Goal: Task Accomplishment & Management: Use online tool/utility

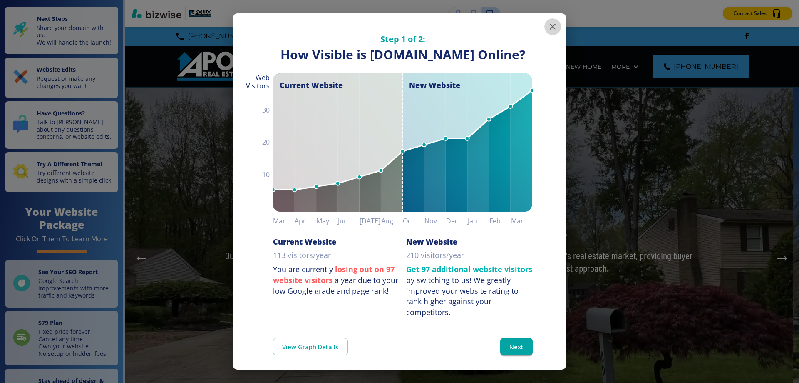
click at [550, 27] on icon "button" at bounding box center [553, 27] width 6 height 6
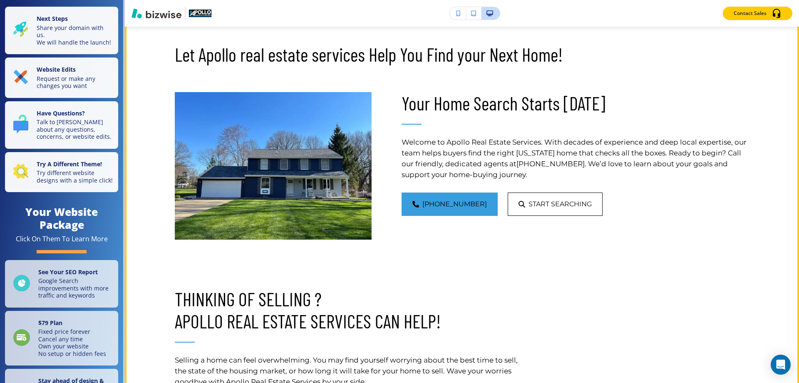
scroll to position [458, 0]
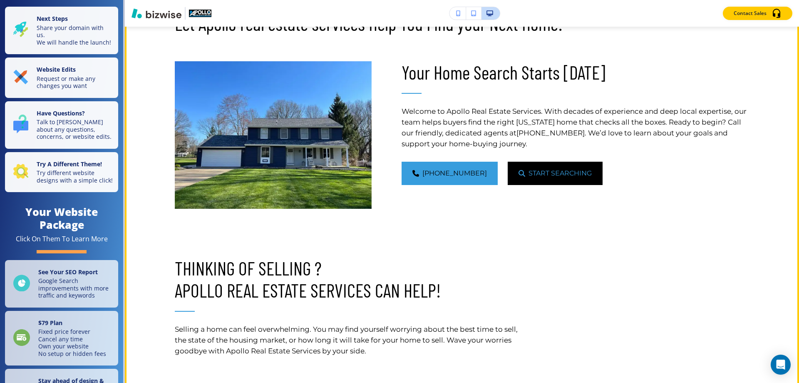
click at [548, 174] on span "Start Searching" at bounding box center [560, 173] width 63 height 10
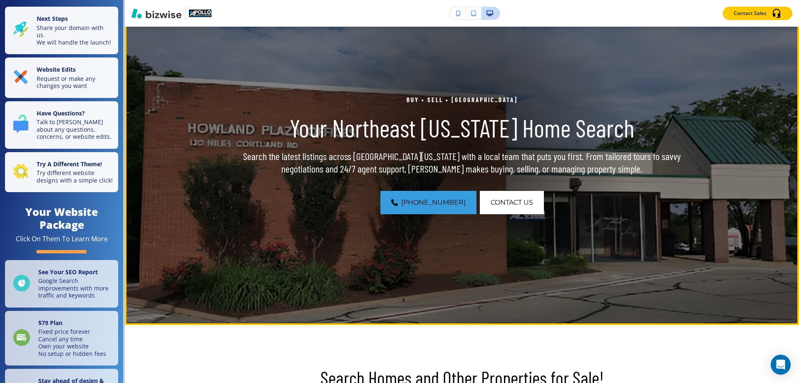
scroll to position [83, 0]
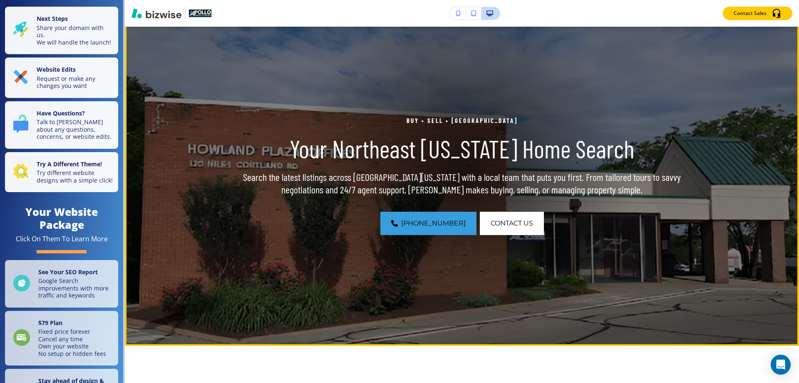
click at [451, 119] on p "Buy • Sell • [GEOGRAPHIC_DATA]" at bounding box center [462, 120] width 480 height 10
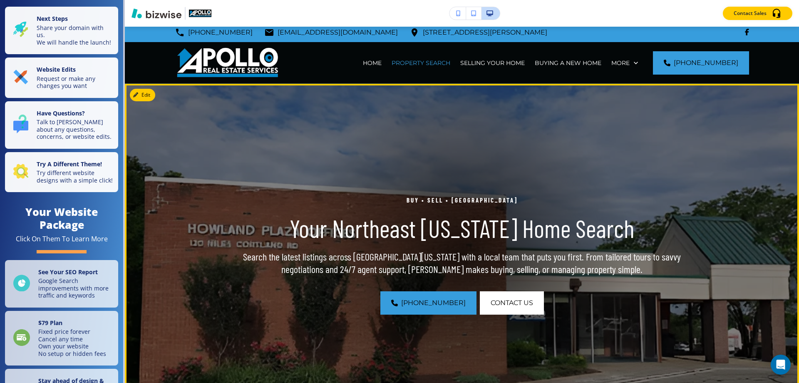
scroll to position [0, 0]
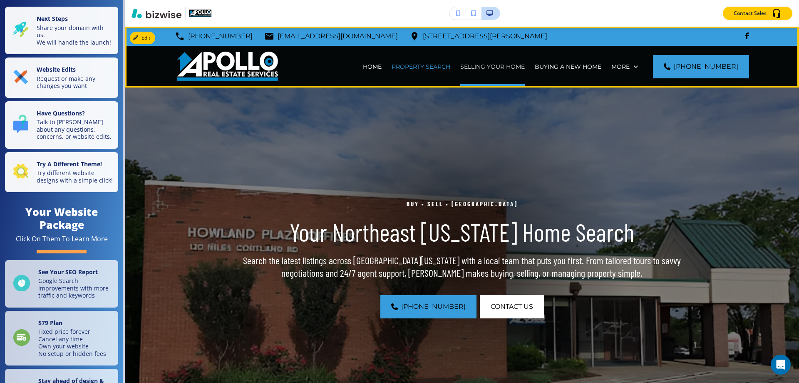
click at [505, 69] on p "SELLING YOUR HOME" at bounding box center [492, 66] width 65 height 8
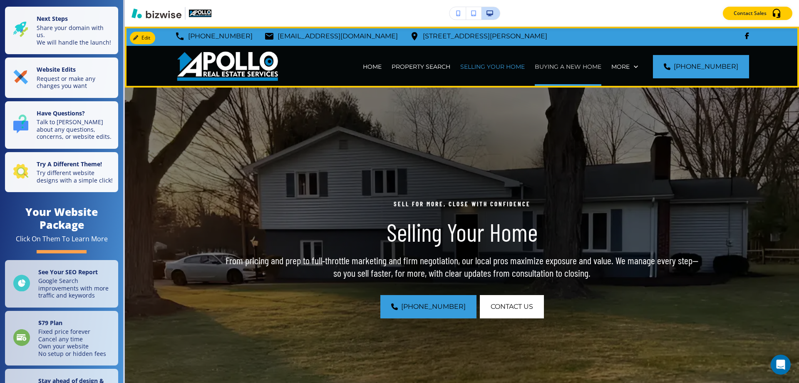
click at [569, 66] on p "BUYING A NEW HOME" at bounding box center [568, 66] width 67 height 8
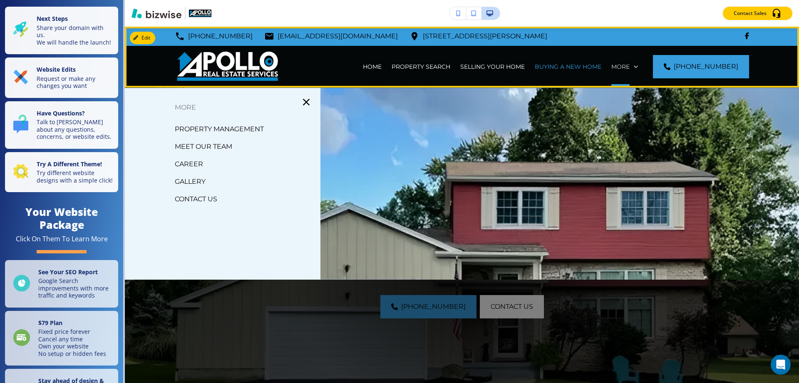
click at [630, 65] on p "More" at bounding box center [621, 66] width 18 height 8
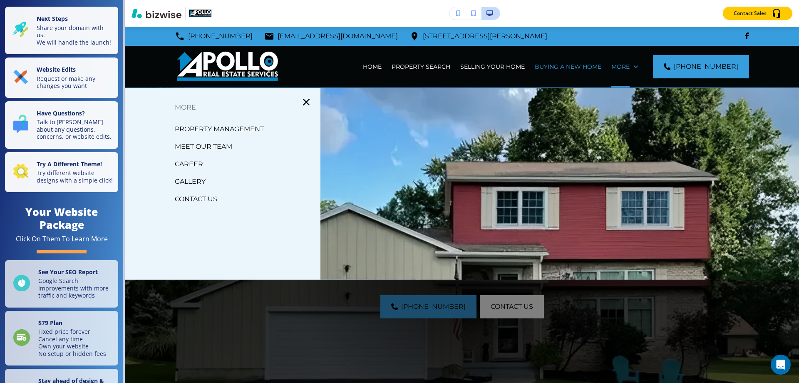
click at [242, 129] on p "PROPERTY MANAGEMENT" at bounding box center [219, 129] width 89 height 12
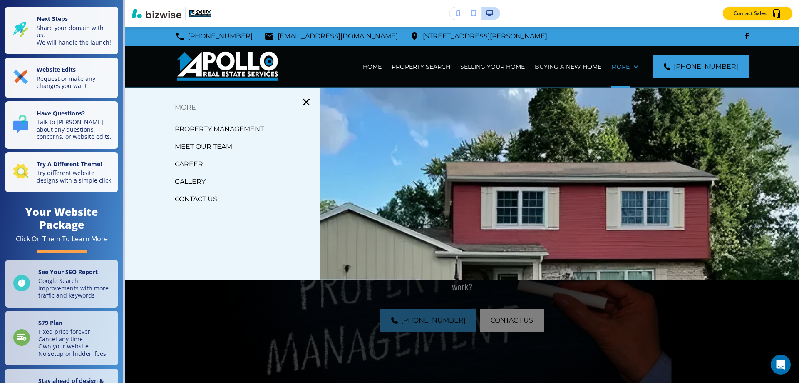
click at [222, 145] on p "MEET OUR TEAM" at bounding box center [203, 146] width 57 height 12
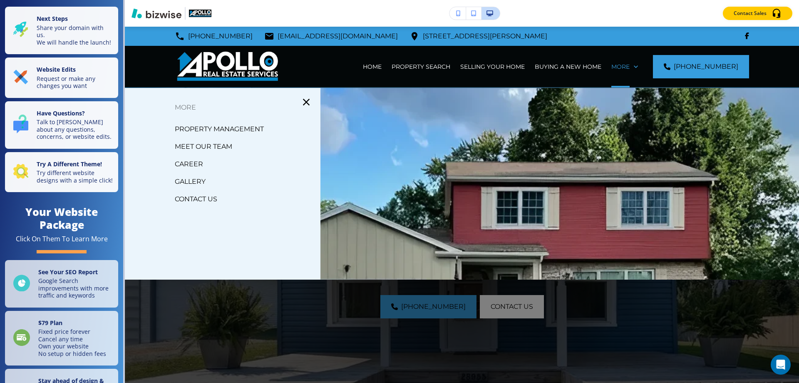
click at [183, 166] on p "CAREER" at bounding box center [189, 164] width 28 height 12
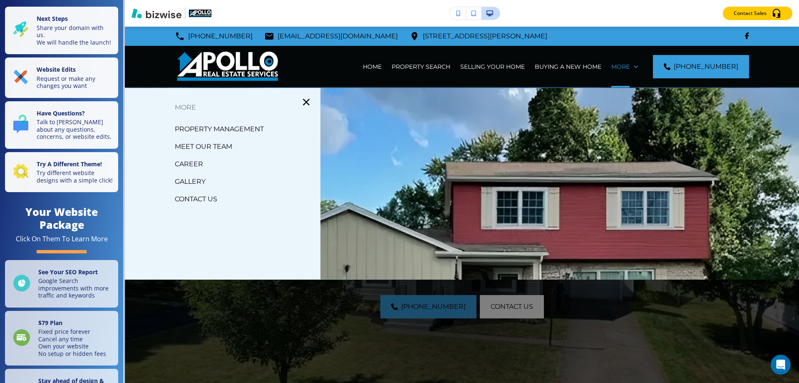
click at [196, 163] on p "CAREER" at bounding box center [189, 164] width 28 height 12
click at [196, 180] on p "GALLERY" at bounding box center [190, 181] width 31 height 12
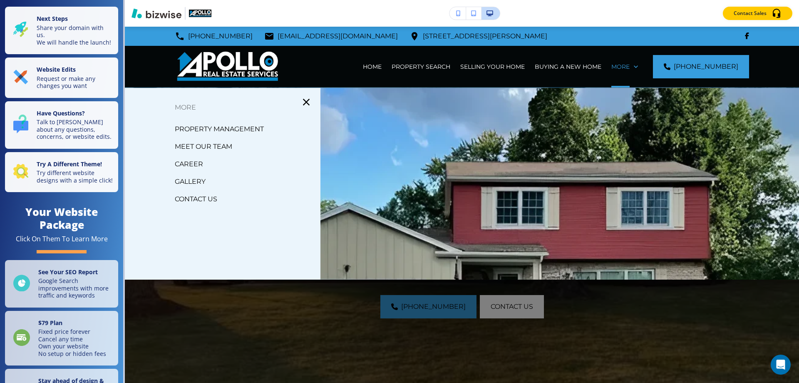
click at [193, 127] on p "PROPERTY MANAGEMENT" at bounding box center [219, 129] width 89 height 12
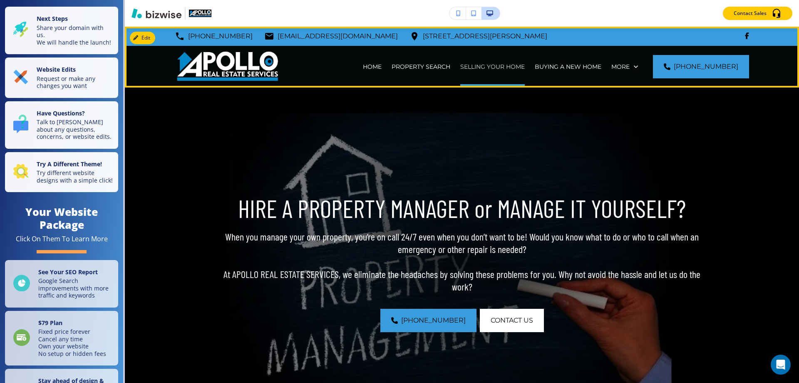
click at [500, 67] on p "SELLING YOUR HOME" at bounding box center [492, 66] width 65 height 8
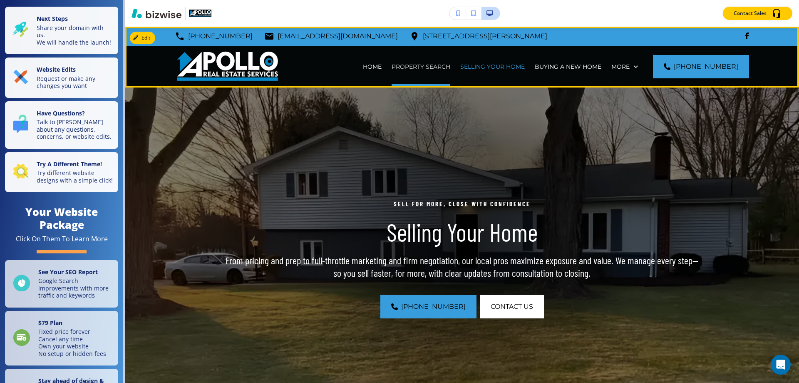
click at [443, 67] on p "PROPERTY SEARCH" at bounding box center [421, 66] width 59 height 8
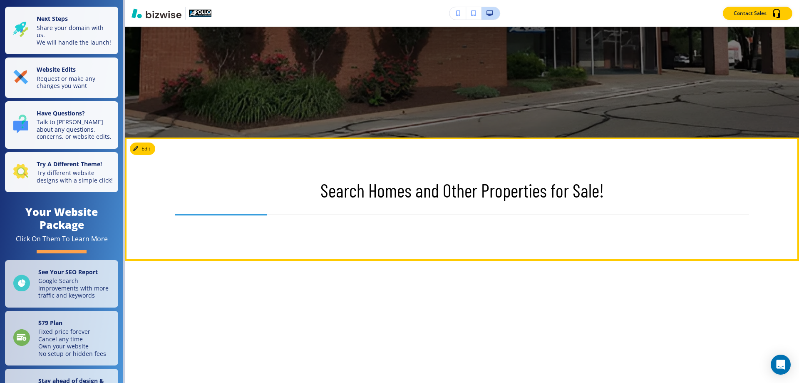
scroll to position [42, 0]
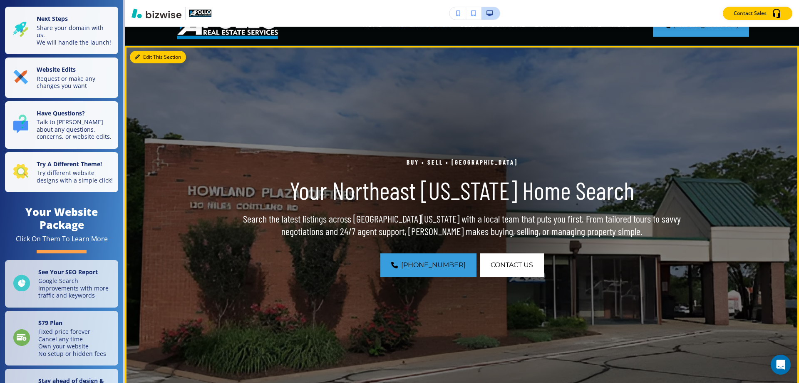
click at [145, 57] on button "Edit This Section" at bounding box center [158, 57] width 56 height 12
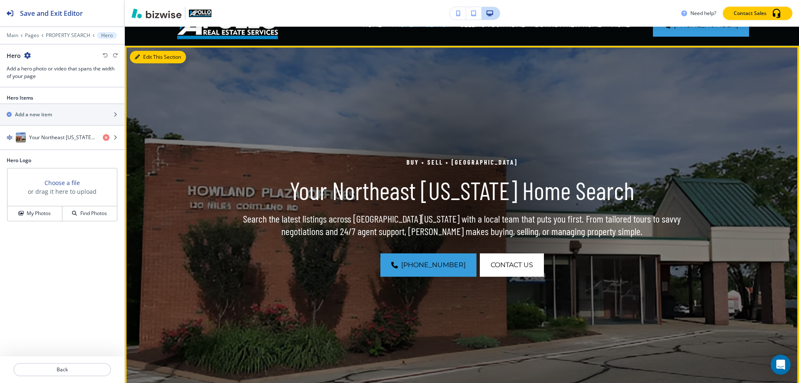
scroll to position [61, 0]
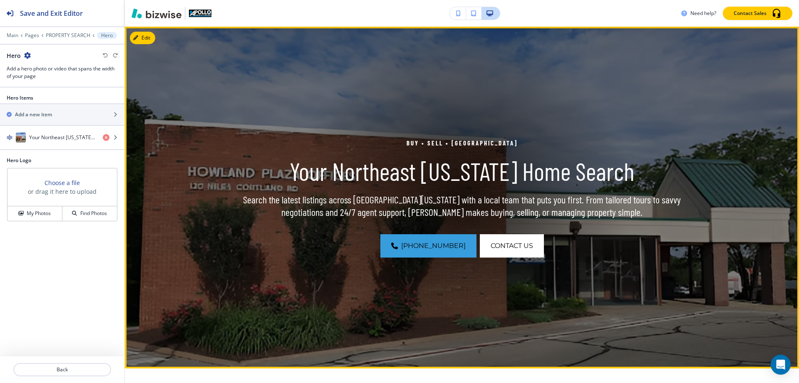
click at [401, 104] on div at bounding box center [461, 197] width 341 height 341
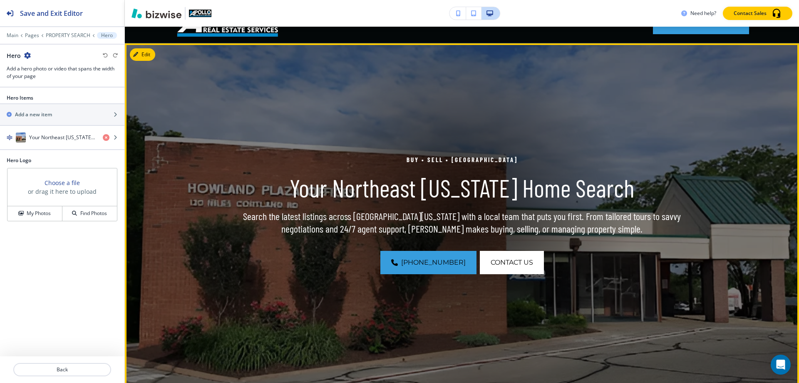
scroll to position [19, 0]
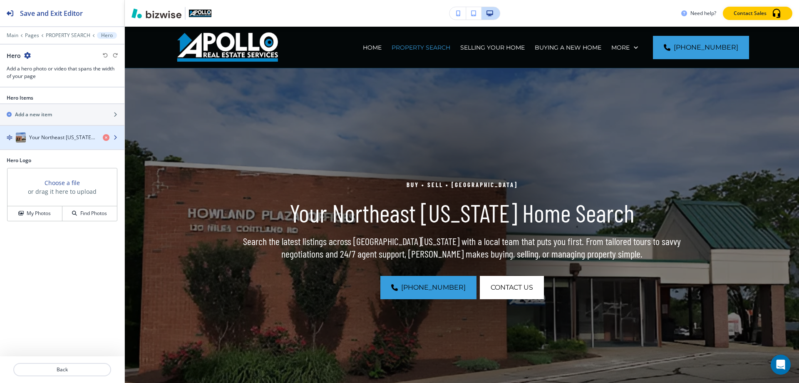
click at [22, 136] on img "button" at bounding box center [21, 137] width 10 height 10
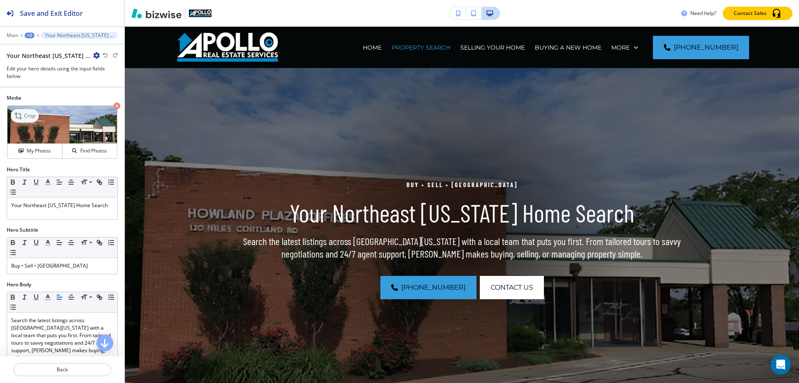
click at [27, 116] on p "Crop" at bounding box center [29, 115] width 11 height 7
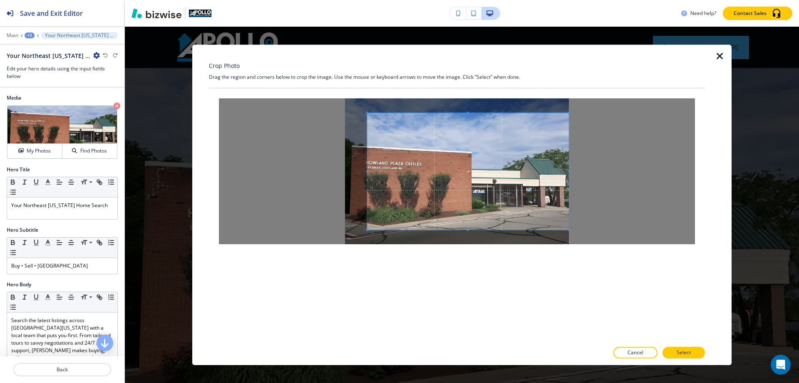
click at [572, 229] on div at bounding box center [457, 171] width 476 height 146
click at [348, 224] on span at bounding box center [348, 171] width 2 height 117
click at [569, 113] on span at bounding box center [569, 113] width 2 height 2
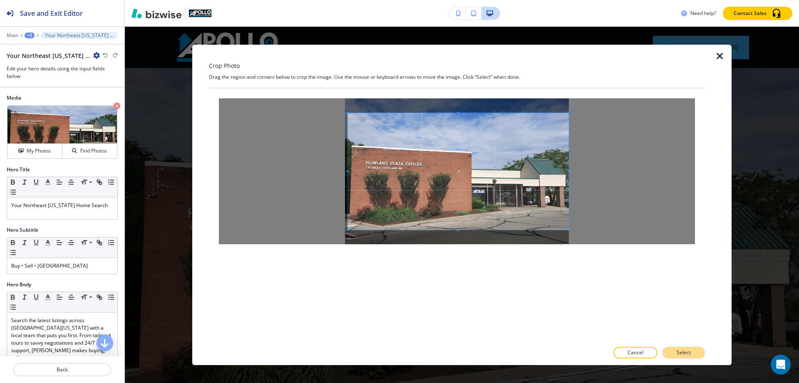
click at [689, 351] on p "Select" at bounding box center [684, 351] width 14 height 7
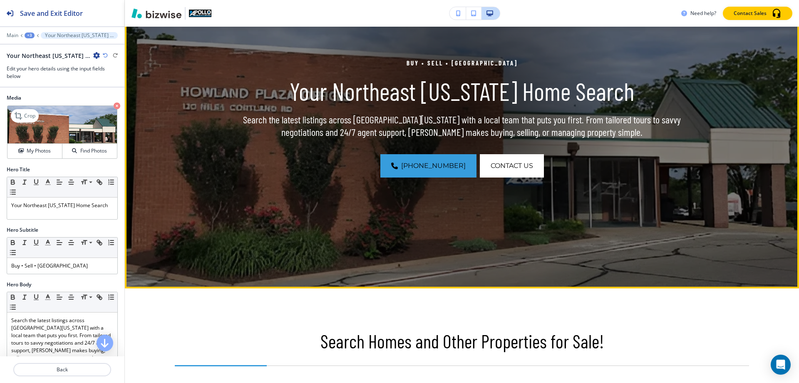
scroll to position [144, 0]
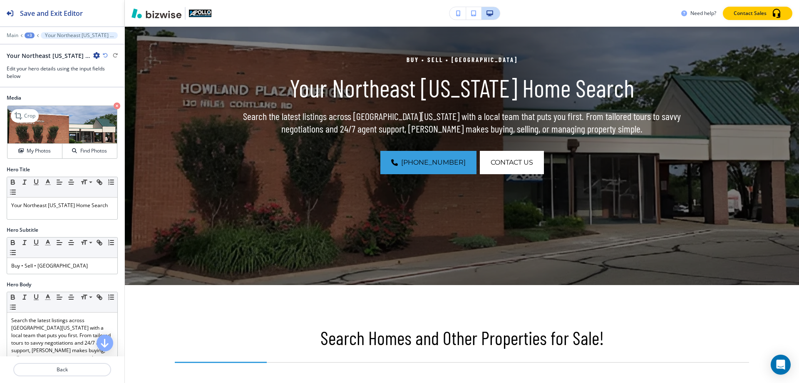
click at [60, 122] on img at bounding box center [61, 125] width 109 height 38
click at [89, 128] on img at bounding box center [61, 125] width 109 height 38
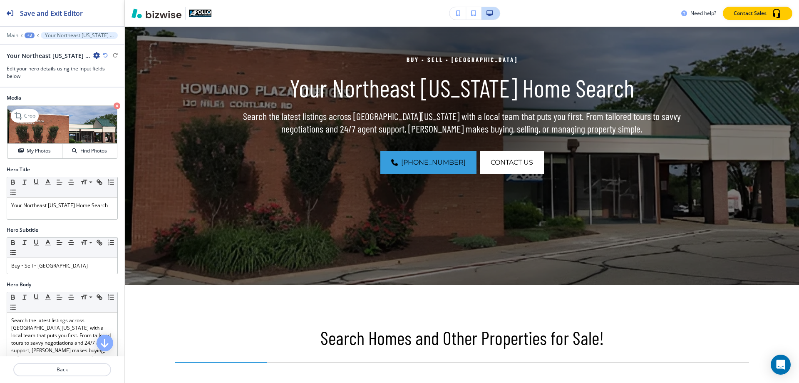
click at [89, 128] on img at bounding box center [61, 125] width 109 height 38
click at [32, 117] on p "Crop" at bounding box center [29, 115] width 11 height 7
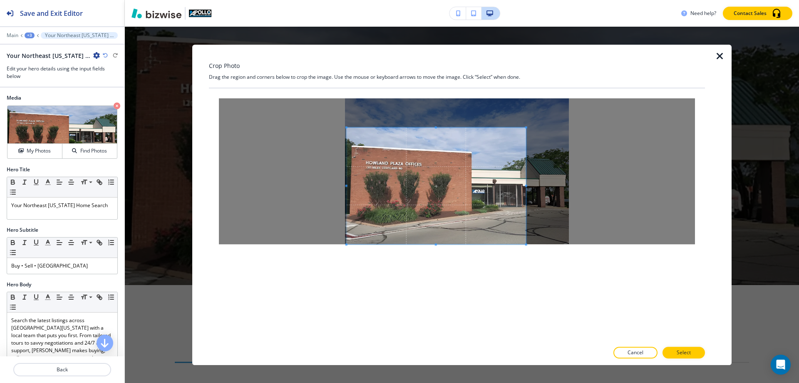
click at [448, 164] on span at bounding box center [436, 185] width 179 height 117
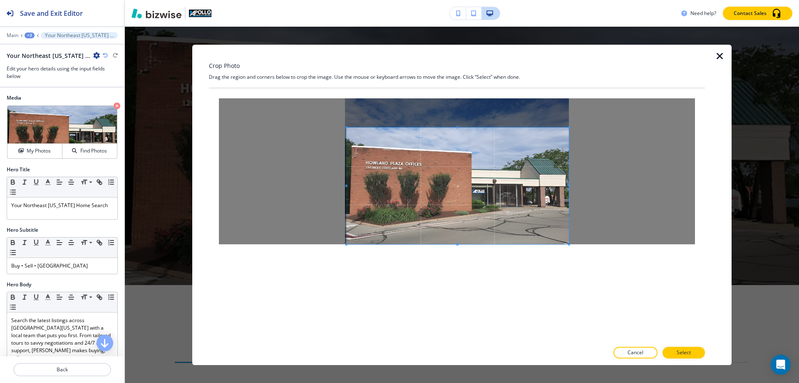
click at [573, 194] on div at bounding box center [457, 171] width 476 height 146
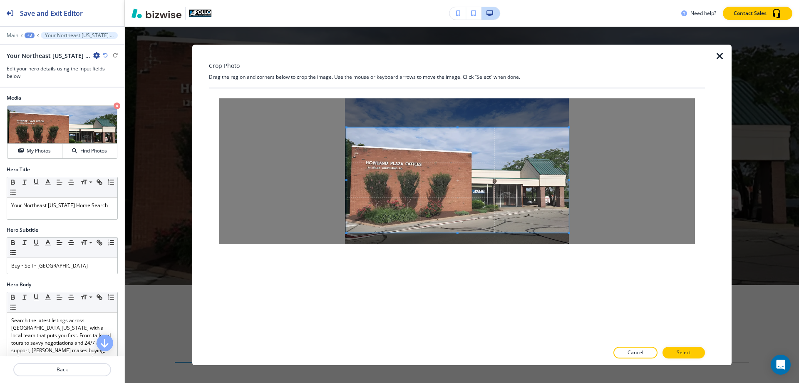
click at [463, 232] on div at bounding box center [458, 179] width 222 height 105
click at [458, 131] on span at bounding box center [458, 130] width 2 height 2
click at [684, 353] on p "Select" at bounding box center [684, 351] width 14 height 7
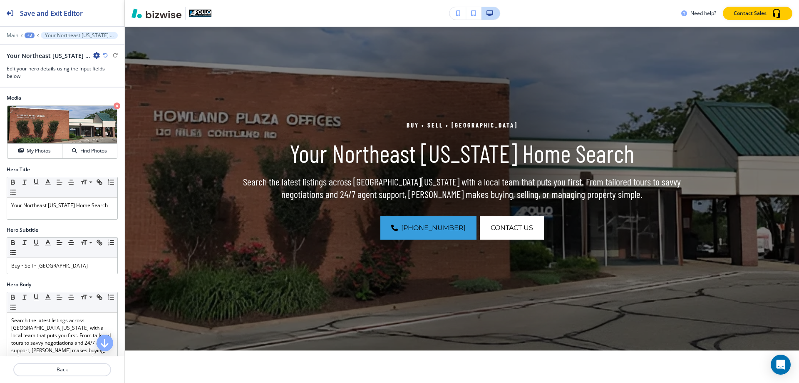
scroll to position [61, 0]
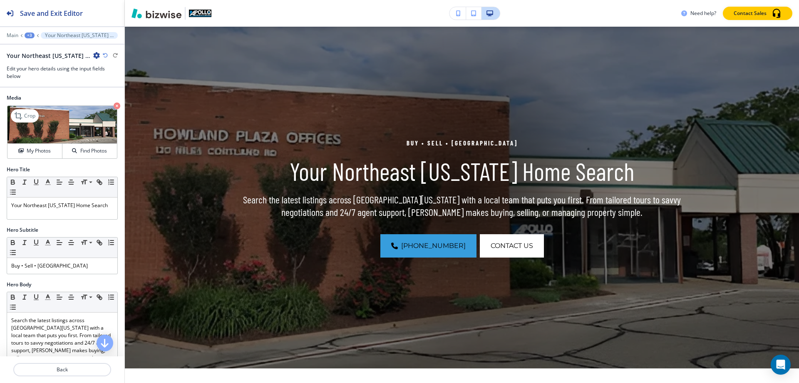
click at [68, 130] on img at bounding box center [61, 125] width 109 height 38
click at [62, 127] on img at bounding box center [61, 125] width 109 height 38
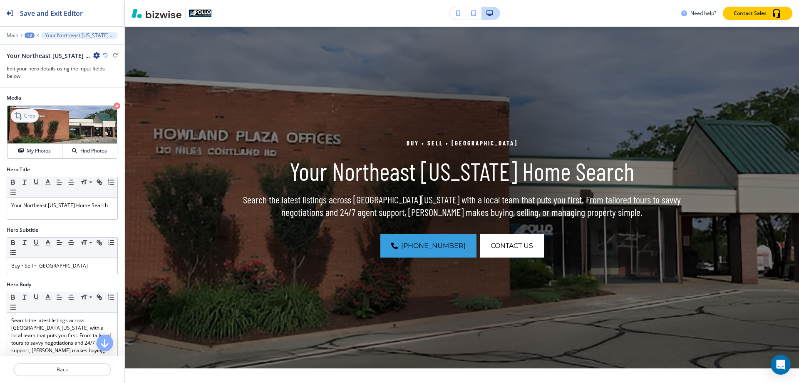
click at [30, 116] on p "Crop" at bounding box center [29, 115] width 11 height 7
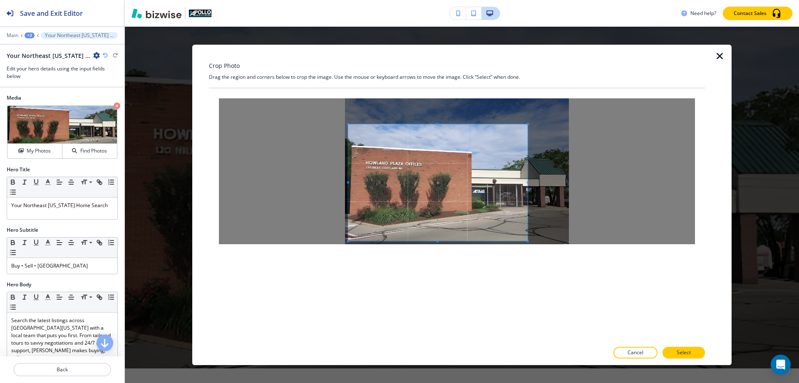
click at [454, 154] on span at bounding box center [437, 182] width 179 height 117
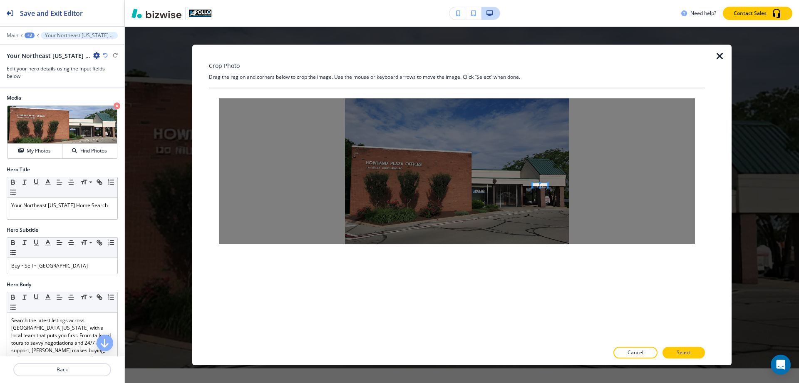
click at [545, 183] on div at bounding box center [457, 171] width 476 height 146
click at [30, 114] on p "Crop" at bounding box center [29, 115] width 11 height 7
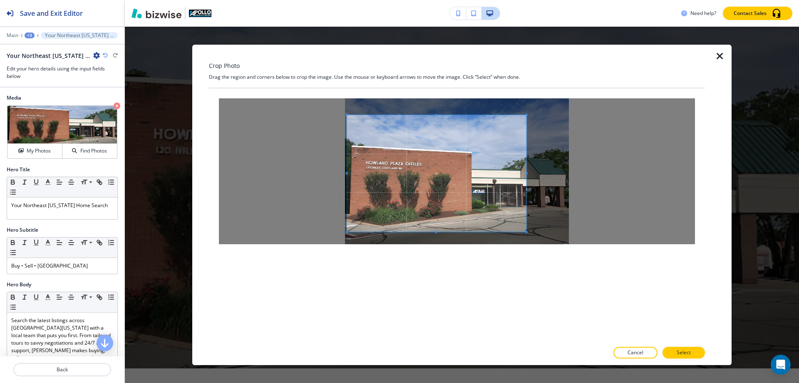
click at [431, 180] on span at bounding box center [436, 173] width 179 height 117
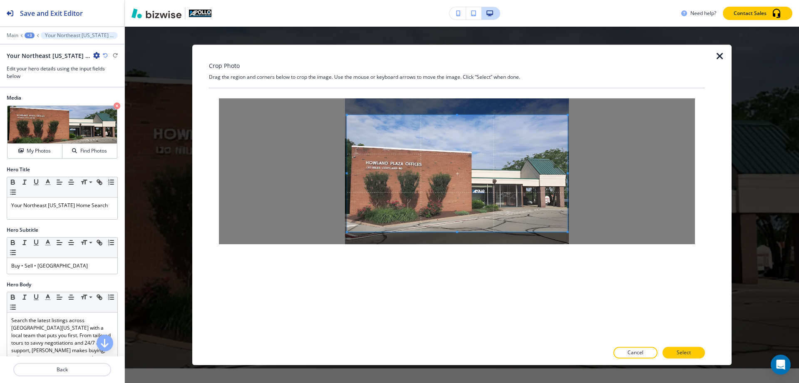
click at [568, 188] on span at bounding box center [568, 173] width 2 height 117
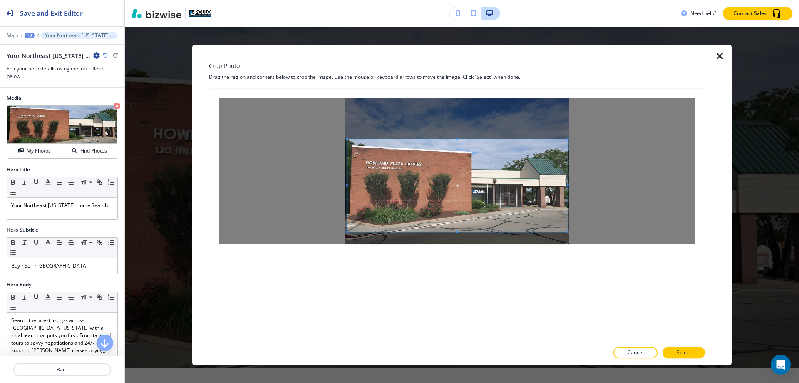
click at [461, 139] on span at bounding box center [457, 139] width 221 height 2
click at [680, 353] on p "Select" at bounding box center [684, 351] width 14 height 7
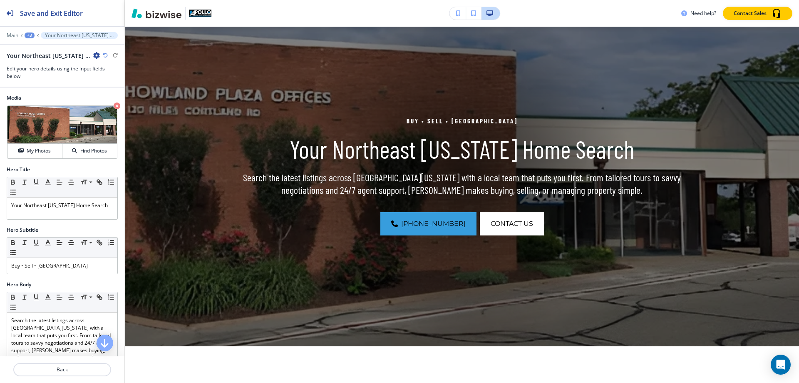
scroll to position [83, 0]
click at [71, 124] on img at bounding box center [61, 125] width 109 height 38
click at [23, 117] on icon at bounding box center [19, 116] width 10 height 10
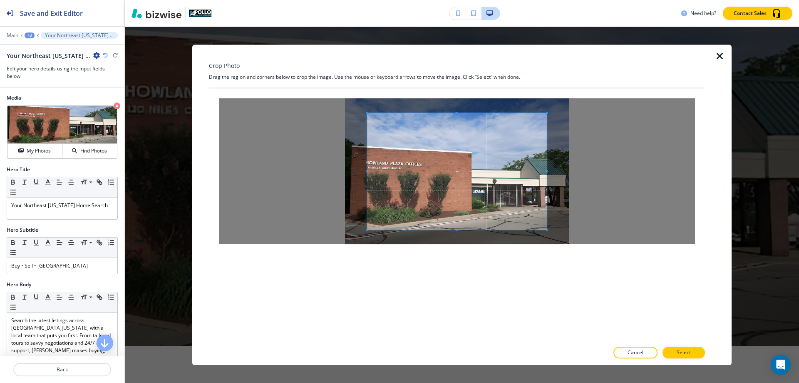
click at [451, 174] on span at bounding box center [457, 171] width 179 height 117
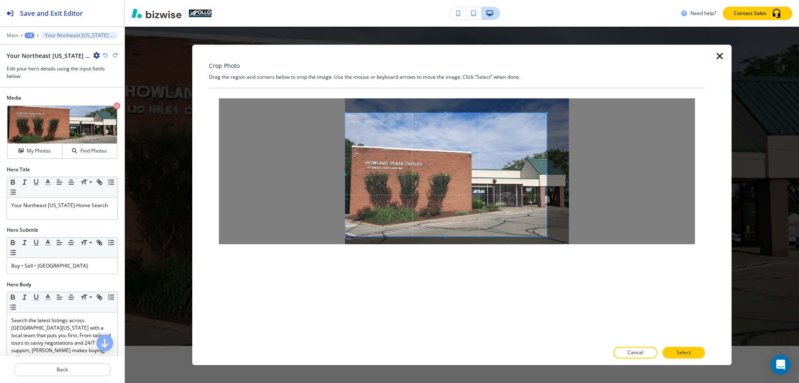
click at [346, 235] on span at bounding box center [345, 236] width 2 height 2
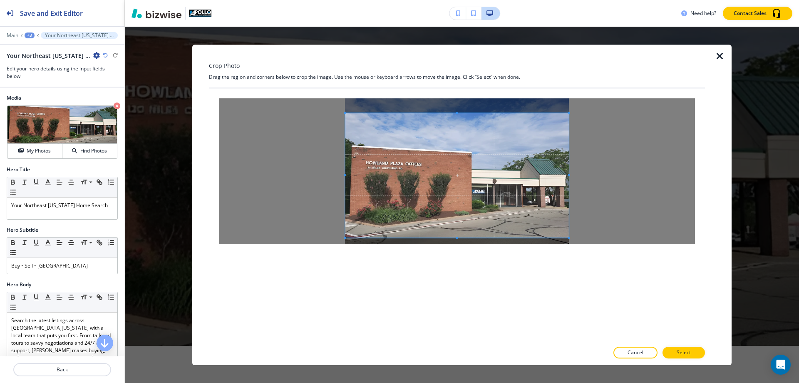
click at [570, 237] on span at bounding box center [569, 237] width 2 height 2
drag, startPoint x: 598, startPoint y: 58, endPoint x: 601, endPoint y: 63, distance: 5.8
click at [601, 63] on div "Crop Photo Drag the region and corners below to crop the image. Use the mouse o…" at bounding box center [457, 205] width 496 height 321
click at [459, 123] on div at bounding box center [458, 180] width 224 height 114
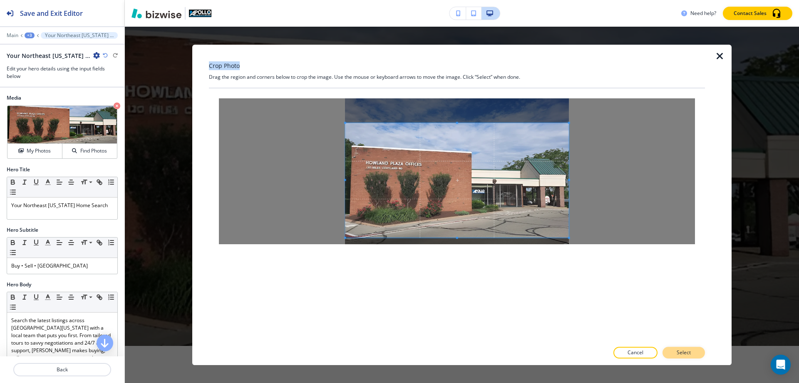
click at [691, 353] on p "Select" at bounding box center [684, 351] width 14 height 7
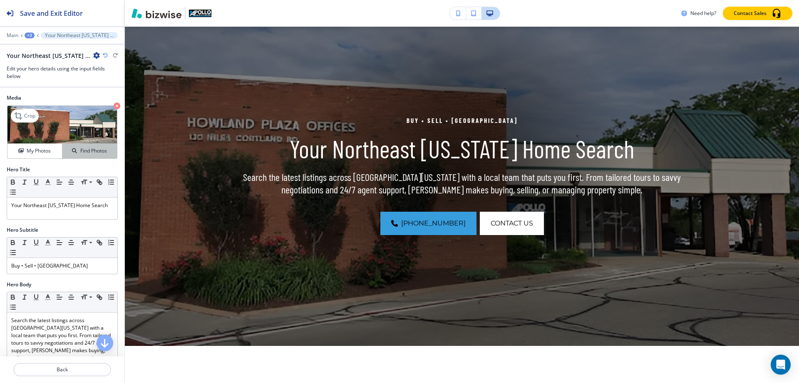
click at [87, 150] on h4 "Find Photos" at bounding box center [93, 150] width 27 height 7
click at [69, 147] on div "Find Photos" at bounding box center [89, 150] width 55 height 7
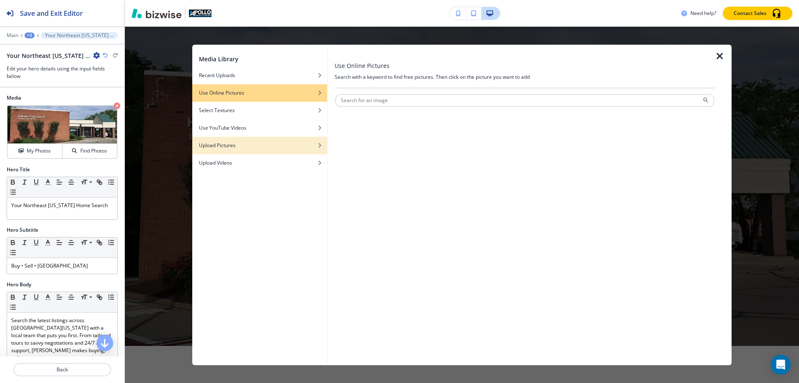
click at [320, 144] on icon "button" at bounding box center [319, 145] width 5 height 5
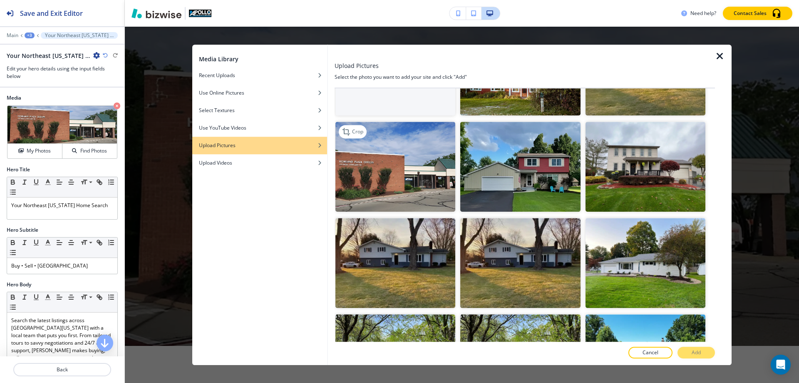
scroll to position [0, 0]
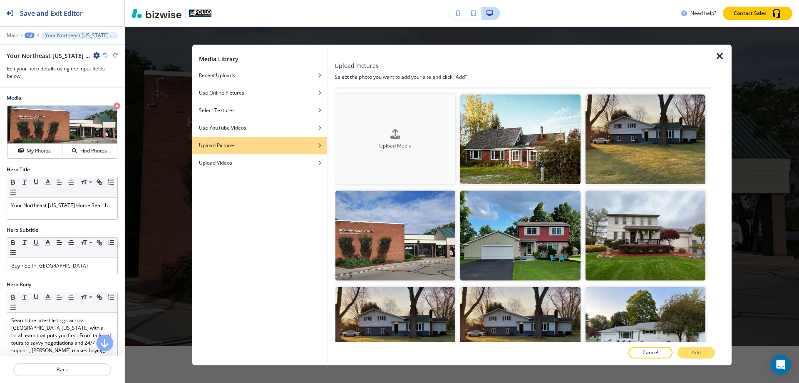
click at [393, 134] on icon "button" at bounding box center [395, 133] width 10 height 10
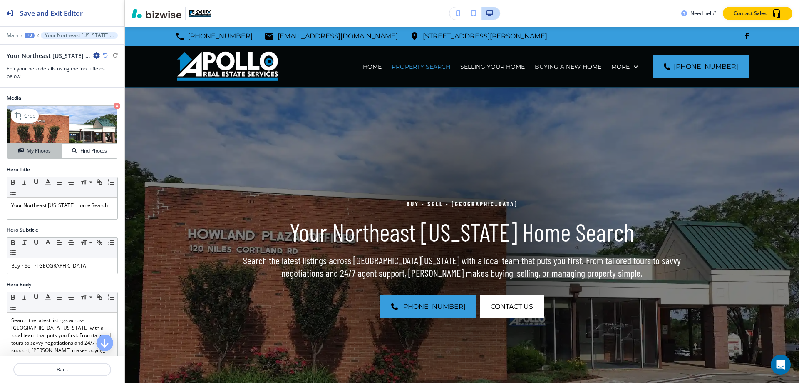
click at [37, 151] on h4 "My Photos" at bounding box center [39, 150] width 24 height 7
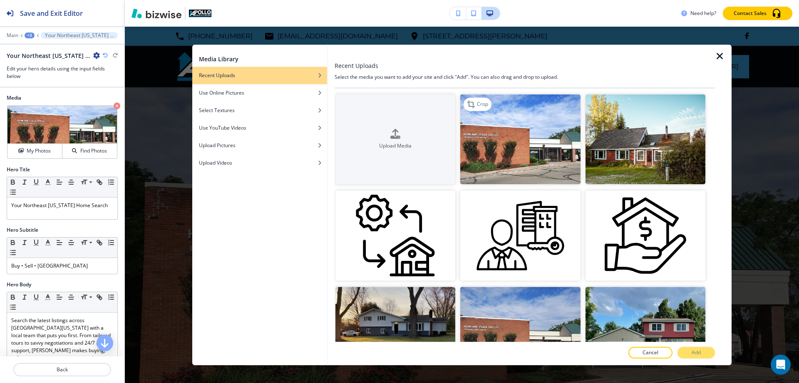
click at [521, 131] on img "button" at bounding box center [520, 139] width 120 height 90
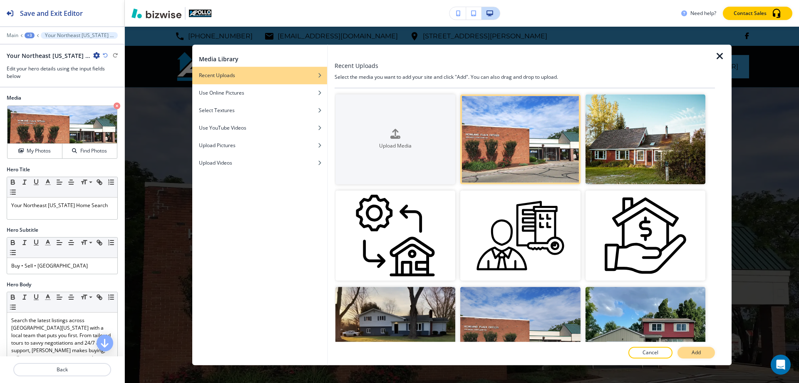
click at [704, 353] on button "Add" at bounding box center [696, 352] width 37 height 12
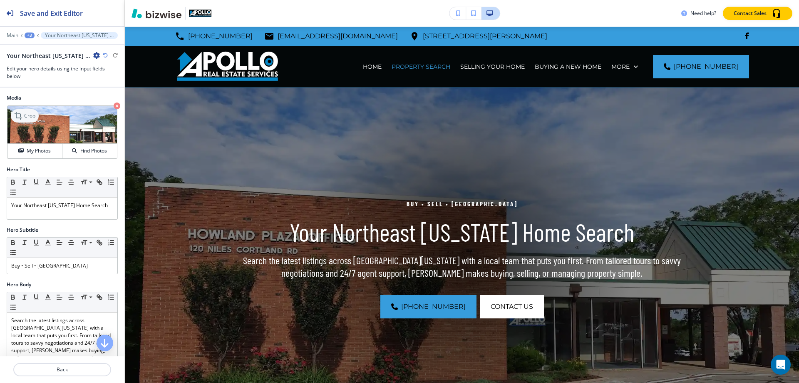
click at [30, 114] on p "Crop" at bounding box center [29, 115] width 11 height 7
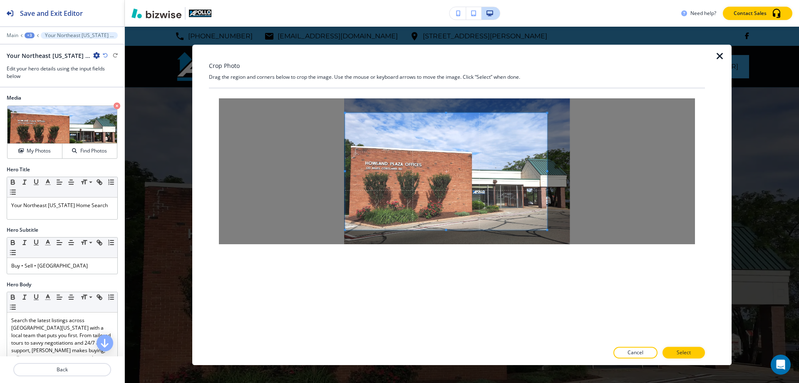
click at [345, 173] on span at bounding box center [345, 171] width 2 height 117
click at [571, 163] on div at bounding box center [457, 171] width 476 height 146
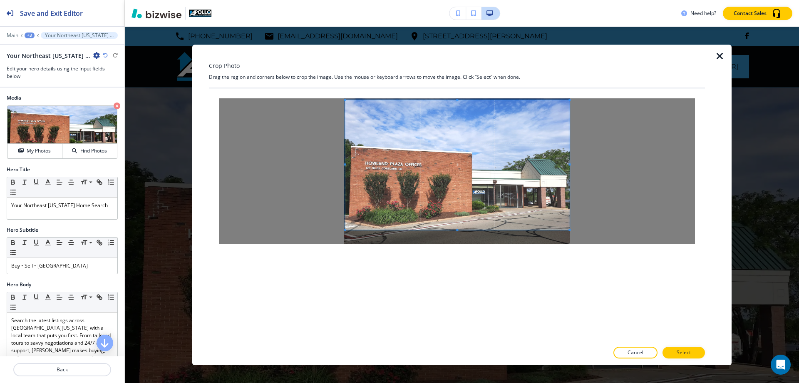
click at [457, 100] on span at bounding box center [457, 100] width 2 height 2
click at [685, 353] on p "Select" at bounding box center [684, 351] width 14 height 7
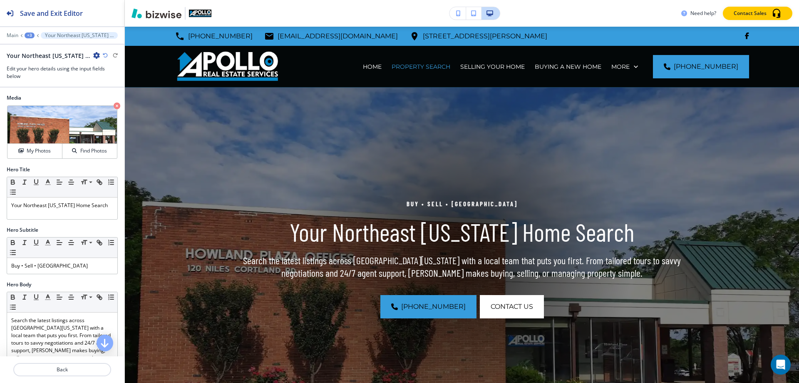
click at [465, 239] on p "Your Northeast [US_STATE] Home Search" at bounding box center [462, 232] width 480 height 30
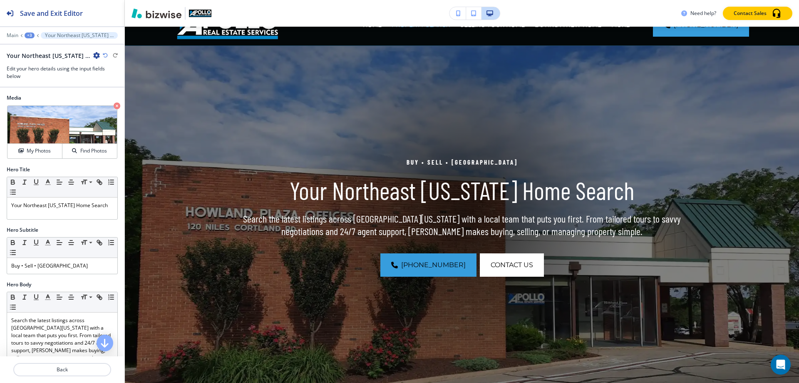
scroll to position [83, 0]
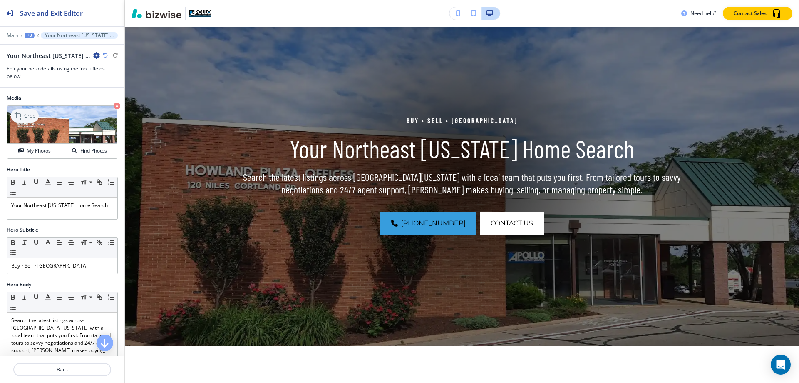
click at [25, 116] on p "Crop" at bounding box center [29, 115] width 11 height 7
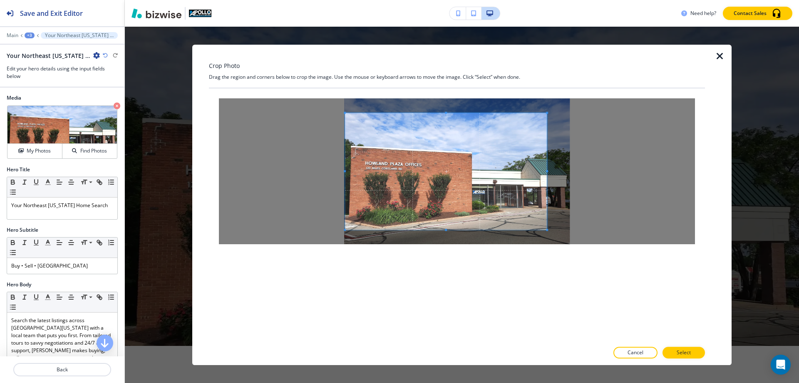
click at [342, 170] on div at bounding box center [457, 171] width 476 height 146
click at [570, 172] on div at bounding box center [457, 171] width 225 height 117
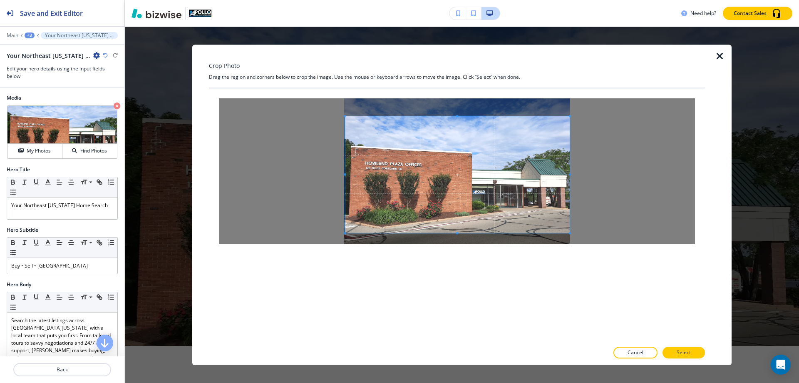
click at [475, 137] on span at bounding box center [457, 174] width 225 height 117
click at [688, 352] on p "Select" at bounding box center [684, 351] width 14 height 7
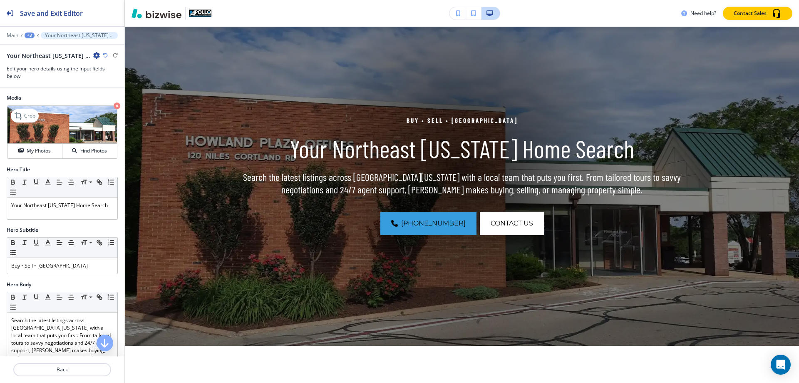
click at [54, 126] on img at bounding box center [61, 125] width 109 height 38
click at [26, 116] on p "Crop" at bounding box center [29, 115] width 11 height 7
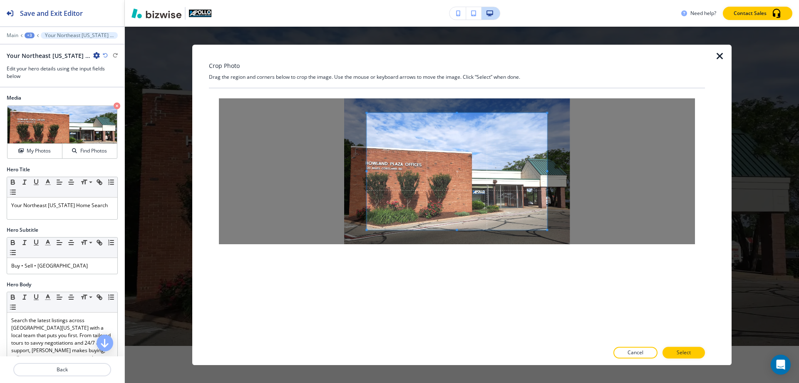
click at [423, 147] on span at bounding box center [457, 171] width 180 height 117
click at [408, 171] on span at bounding box center [457, 171] width 180 height 117
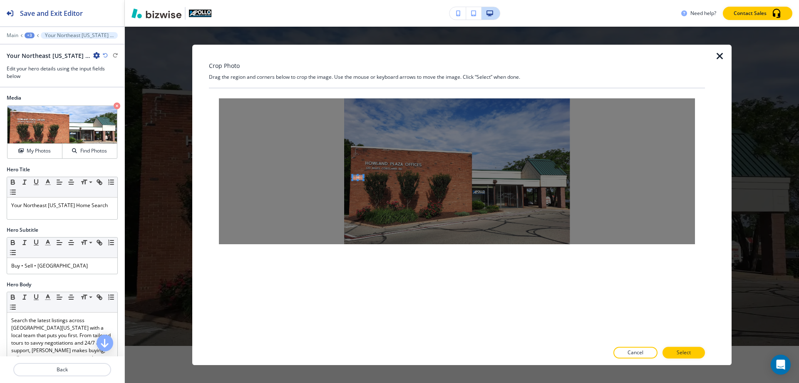
click at [356, 176] on div at bounding box center [457, 171] width 476 height 146
click at [431, 168] on div at bounding box center [457, 171] width 476 height 146
click at [31, 114] on p "Crop" at bounding box center [29, 115] width 11 height 7
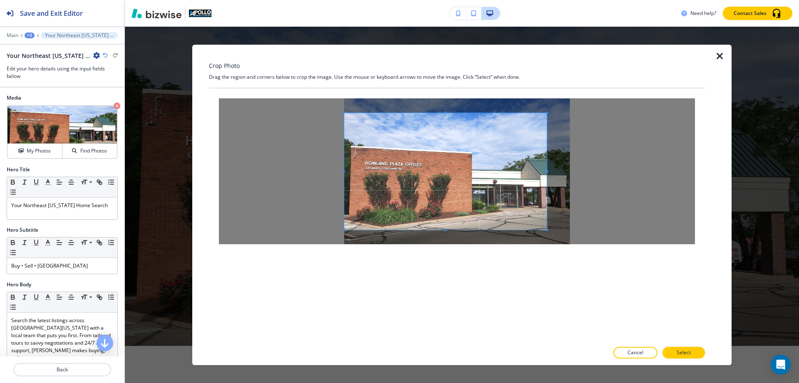
click at [343, 173] on span at bounding box center [344, 171] width 2 height 117
click at [570, 173] on span at bounding box center [570, 171] width 2 height 117
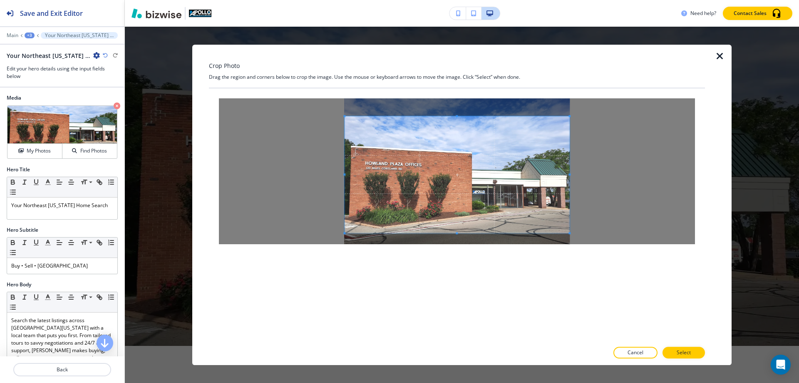
click at [509, 172] on span at bounding box center [457, 174] width 225 height 117
click at [685, 350] on p "Select" at bounding box center [684, 351] width 14 height 7
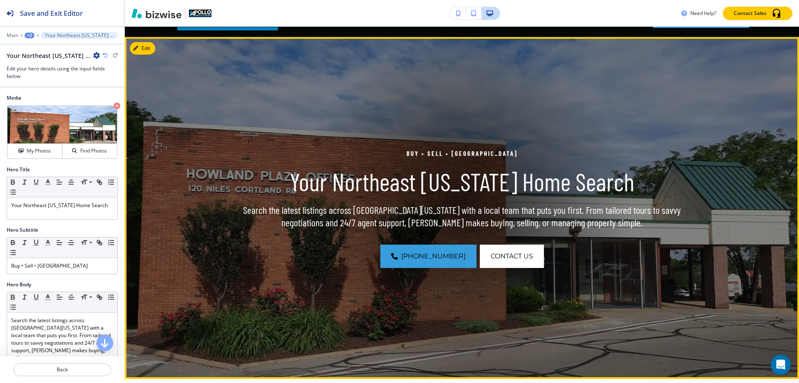
scroll to position [42, 0]
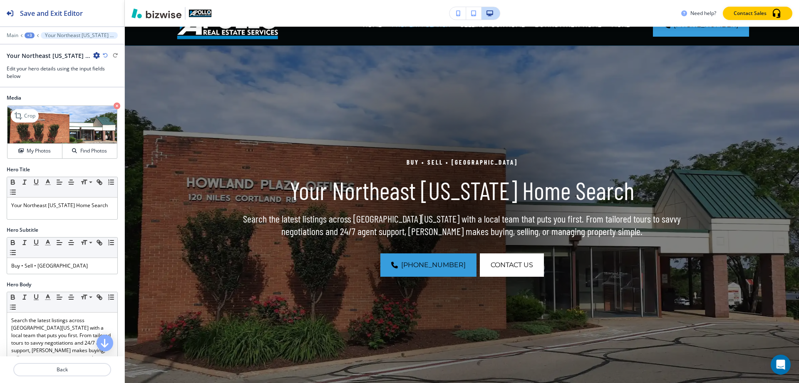
click at [68, 123] on img at bounding box center [61, 125] width 109 height 38
click at [30, 116] on p "Crop" at bounding box center [29, 115] width 11 height 7
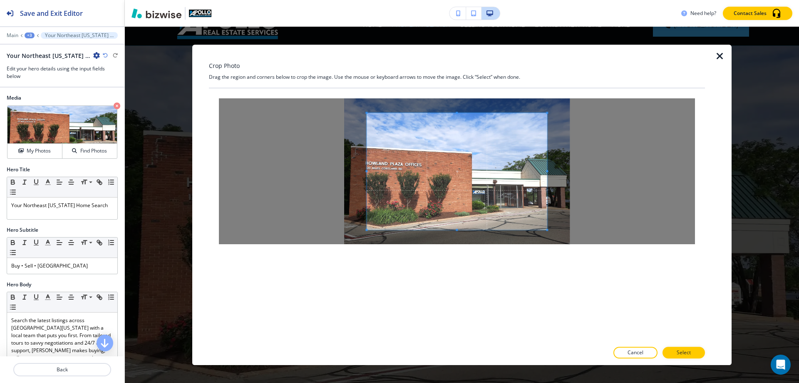
click at [387, 169] on span at bounding box center [457, 171] width 180 height 117
click at [344, 174] on div at bounding box center [445, 171] width 203 height 117
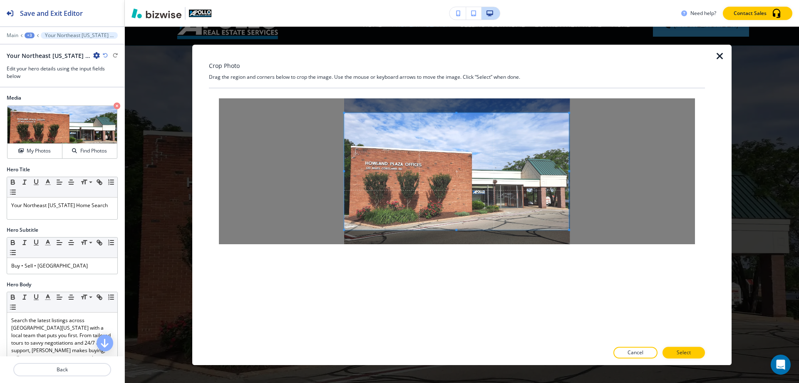
click at [569, 174] on div at bounding box center [456, 171] width 225 height 117
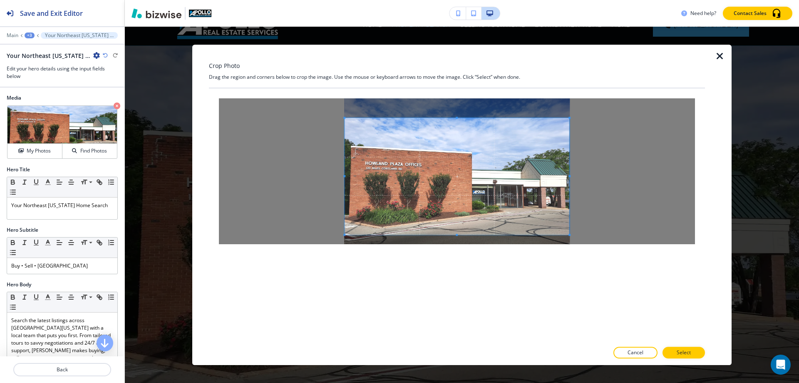
click at [482, 178] on span at bounding box center [457, 176] width 225 height 117
click at [684, 349] on p "Select" at bounding box center [684, 351] width 14 height 7
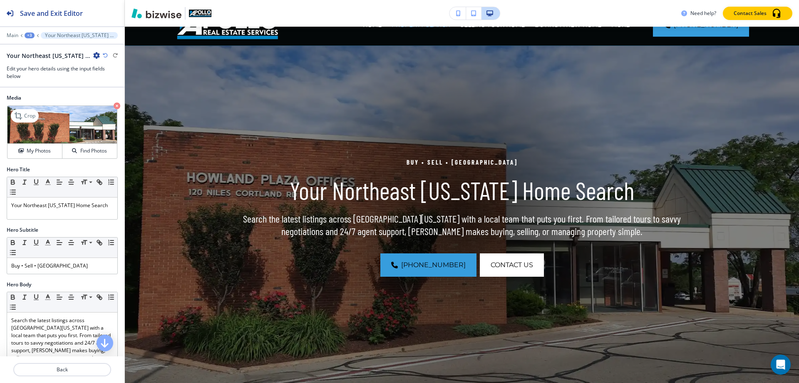
click at [70, 124] on img at bounding box center [61, 125] width 109 height 38
click at [25, 115] on p "Crop" at bounding box center [29, 115] width 11 height 7
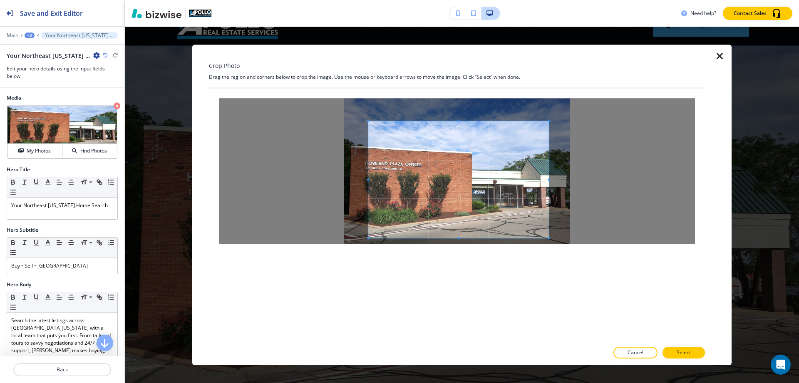
click at [487, 219] on span at bounding box center [458, 179] width 180 height 117
click at [572, 189] on div at bounding box center [457, 171] width 476 height 146
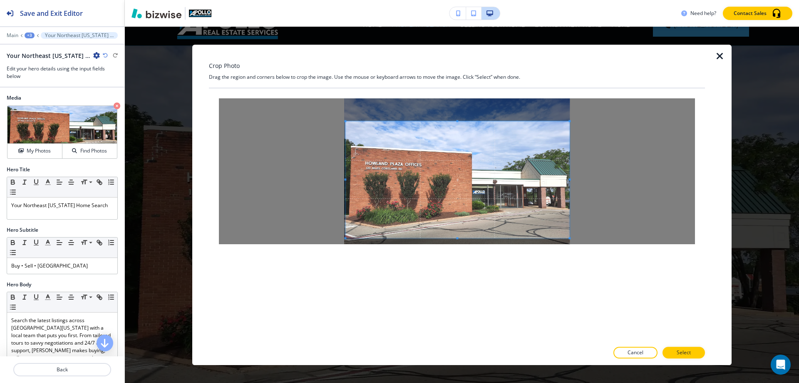
click at [342, 182] on div at bounding box center [457, 171] width 476 height 146
click at [482, 211] on span at bounding box center [458, 181] width 224 height 117
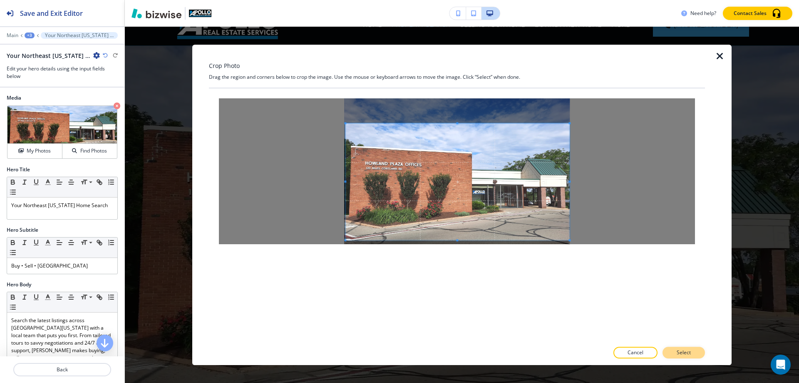
click at [686, 351] on p "Select" at bounding box center [684, 351] width 14 height 7
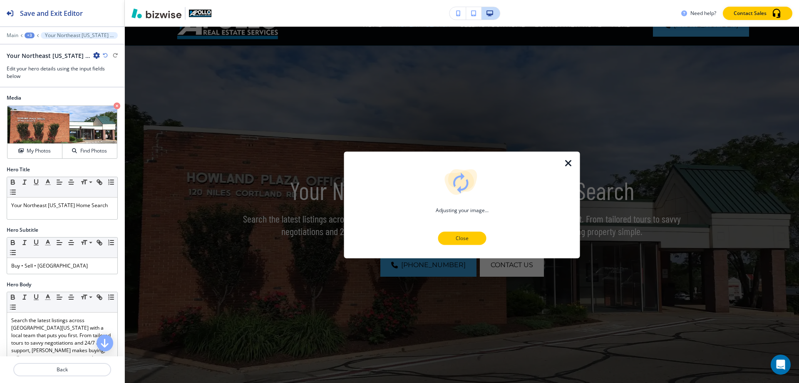
click at [465, 240] on p "Close" at bounding box center [462, 237] width 27 height 7
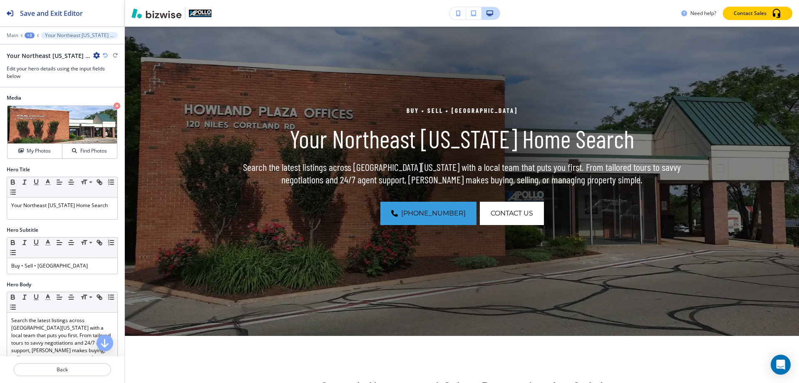
scroll to position [125, 0]
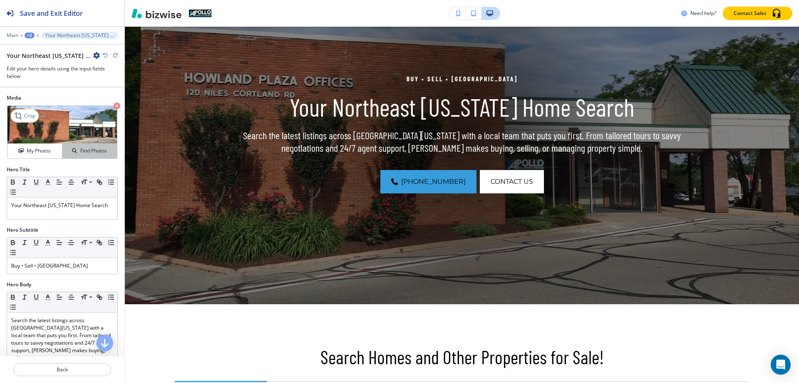
click at [87, 150] on h4 "Find Photos" at bounding box center [93, 150] width 27 height 7
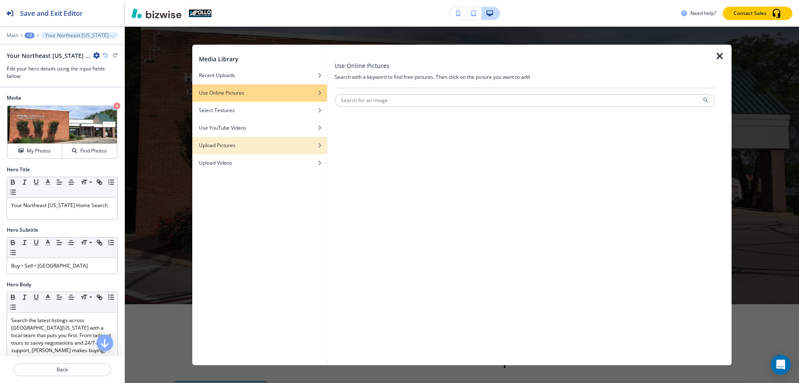
click at [233, 147] on h4 "Upload Pictures" at bounding box center [217, 145] width 37 height 7
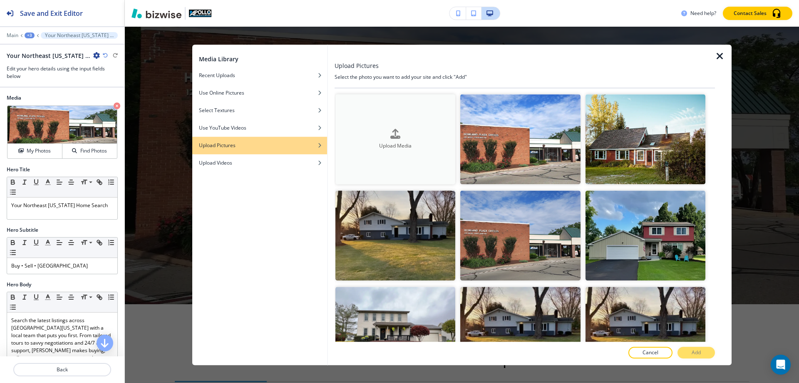
click at [394, 135] on icon "button" at bounding box center [395, 133] width 10 height 10
click at [394, 134] on icon "button" at bounding box center [395, 133] width 10 height 10
